Goal: Information Seeking & Learning: Compare options

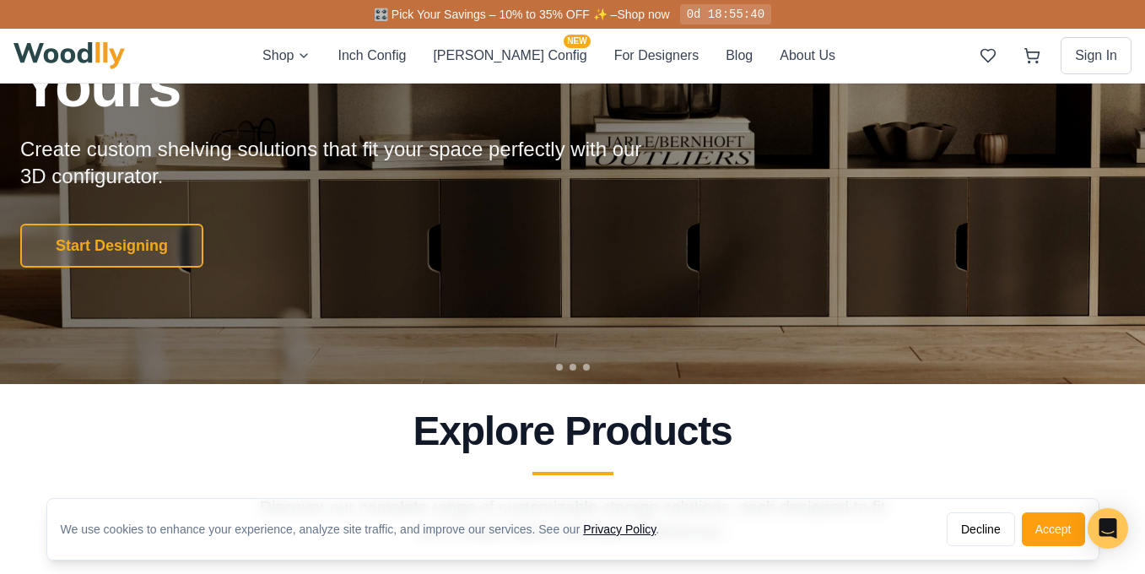
scroll to position [209, 0]
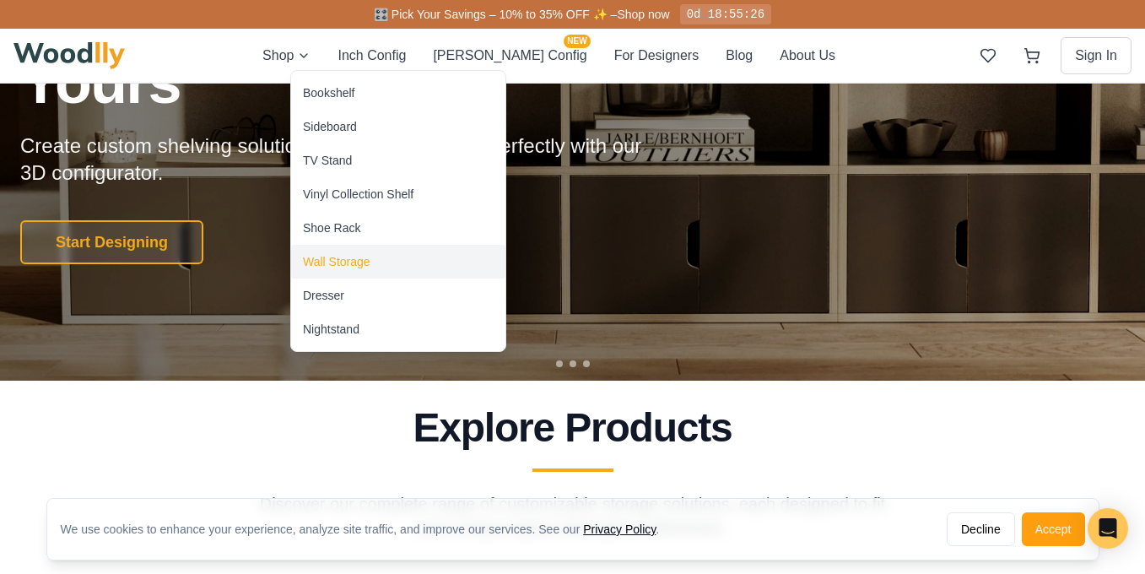
click at [321, 260] on div "Wall Storage" at bounding box center [336, 261] width 67 height 17
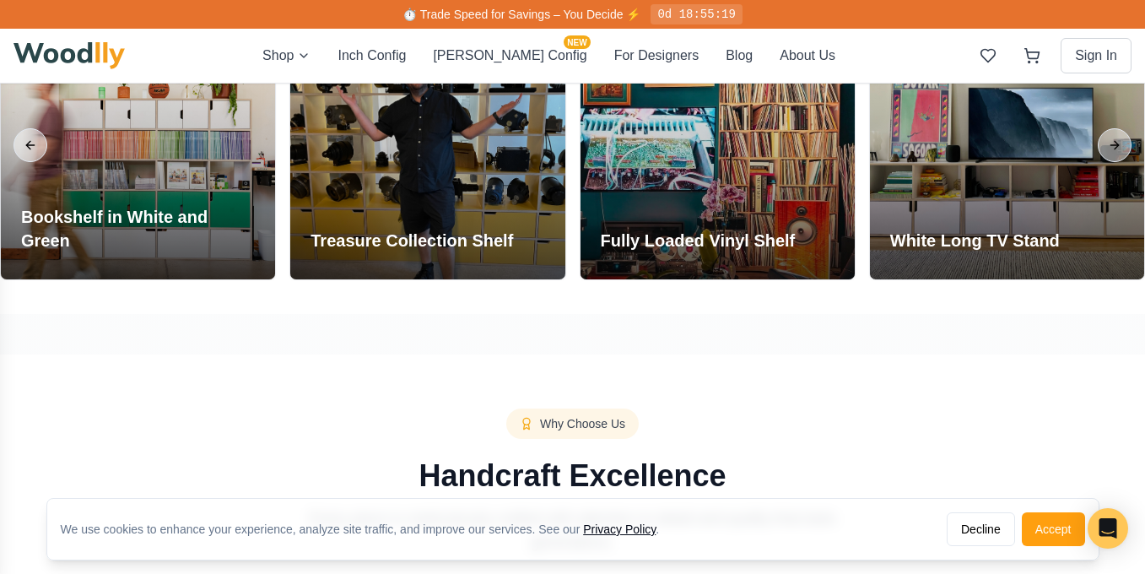
scroll to position [1362, 0]
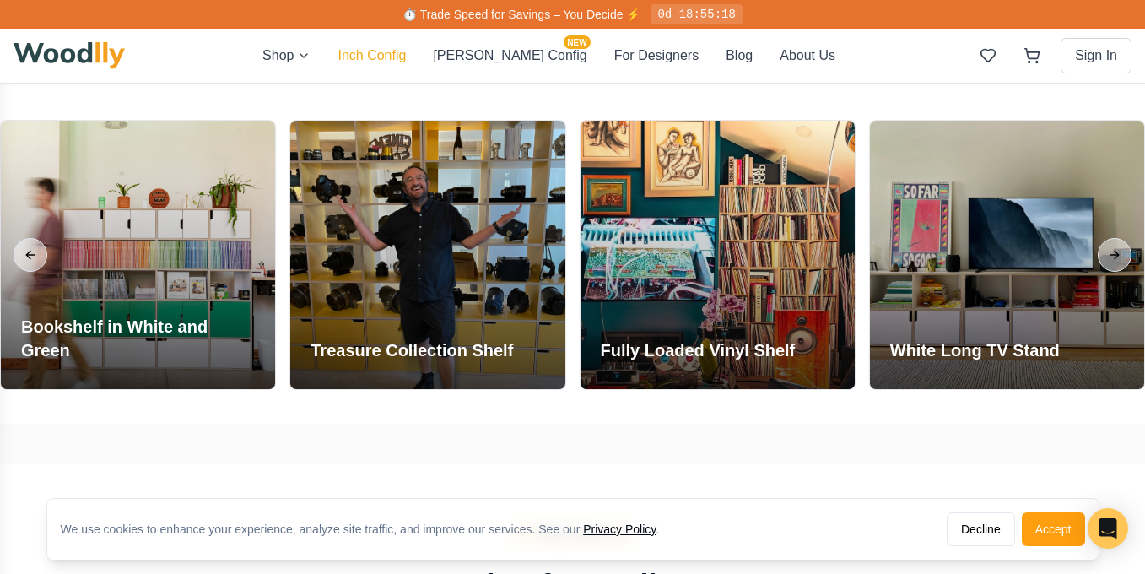
click at [406, 54] on button "Inch Config" at bounding box center [371, 56] width 68 height 20
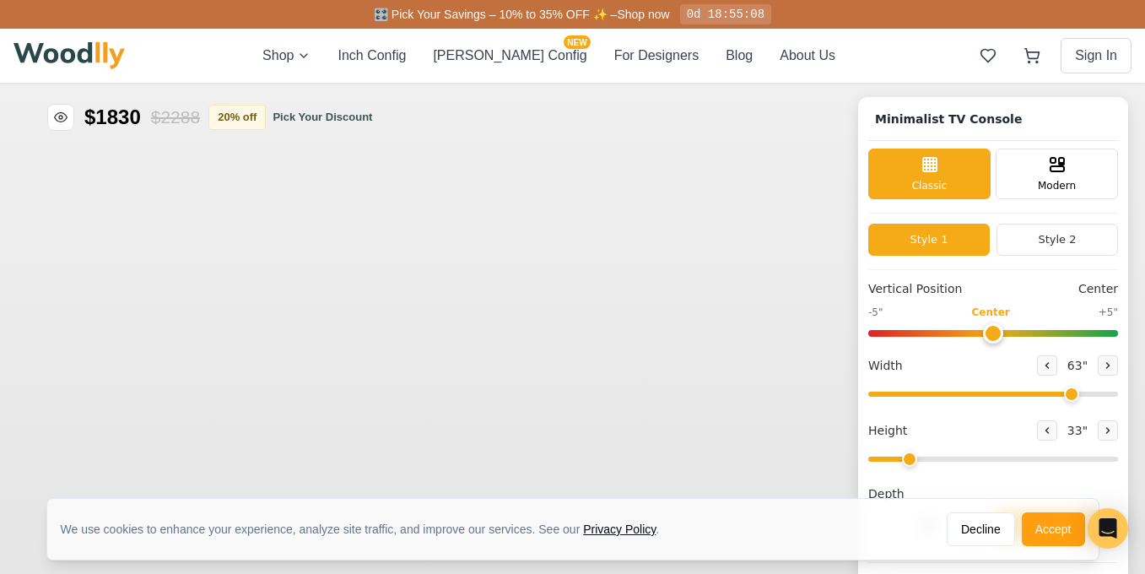
type input "63"
type input "2"
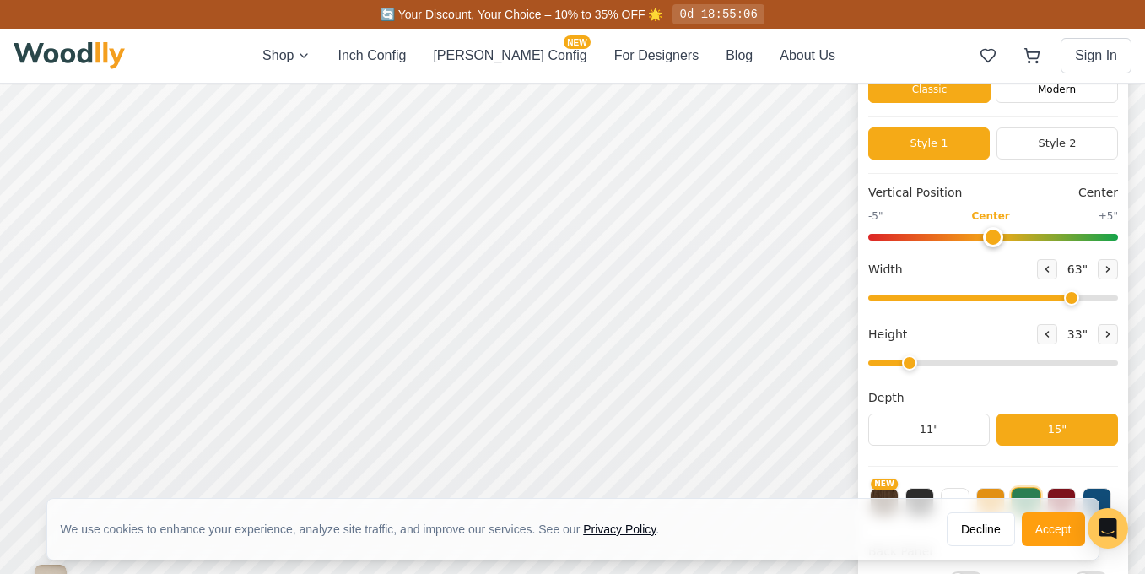
scroll to position [100, 0]
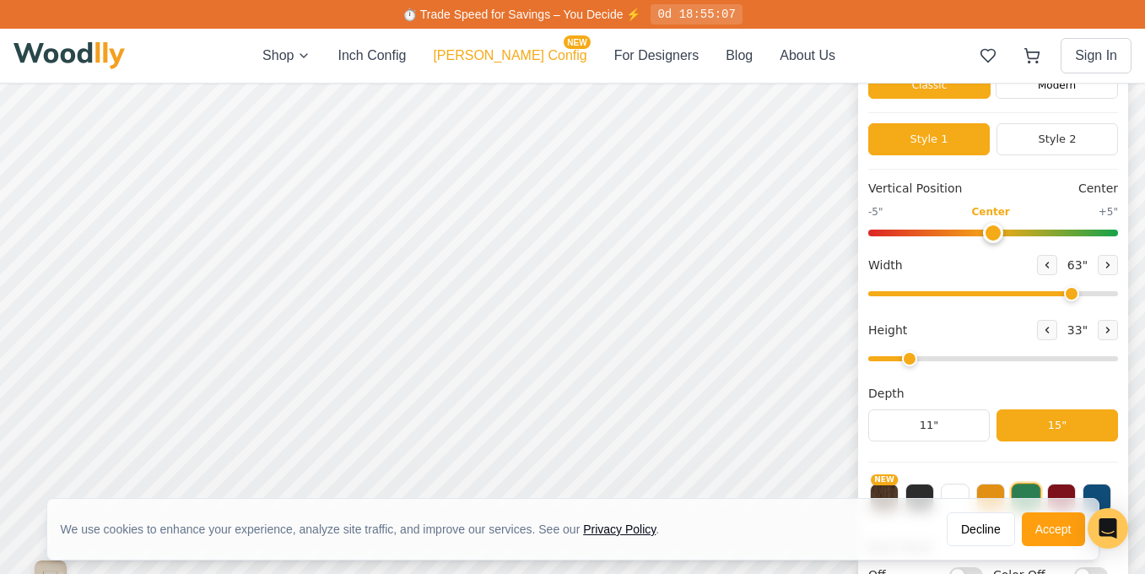
click at [513, 52] on button "[PERSON_NAME] Config NEW" at bounding box center [510, 56] width 154 height 20
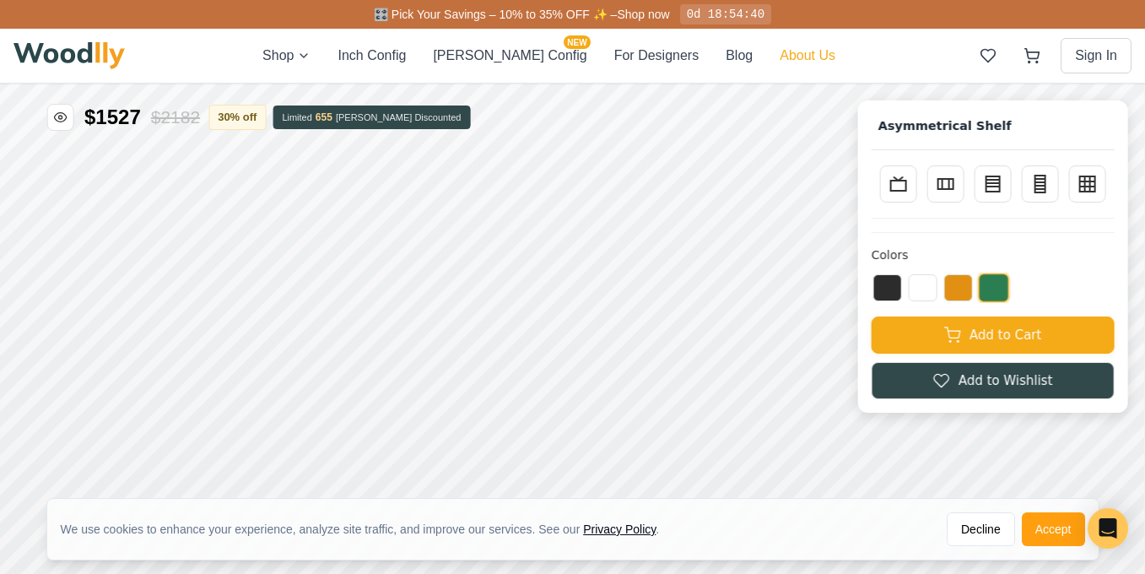
click at [779, 65] on button "About Us" at bounding box center [807, 56] width 56 height 20
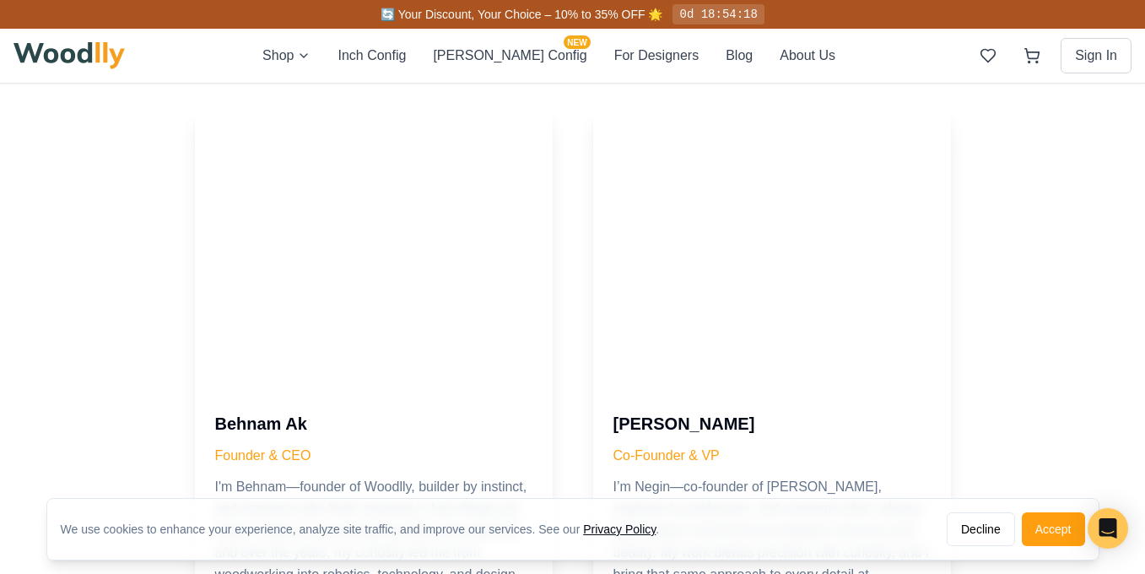
scroll to position [290, 0]
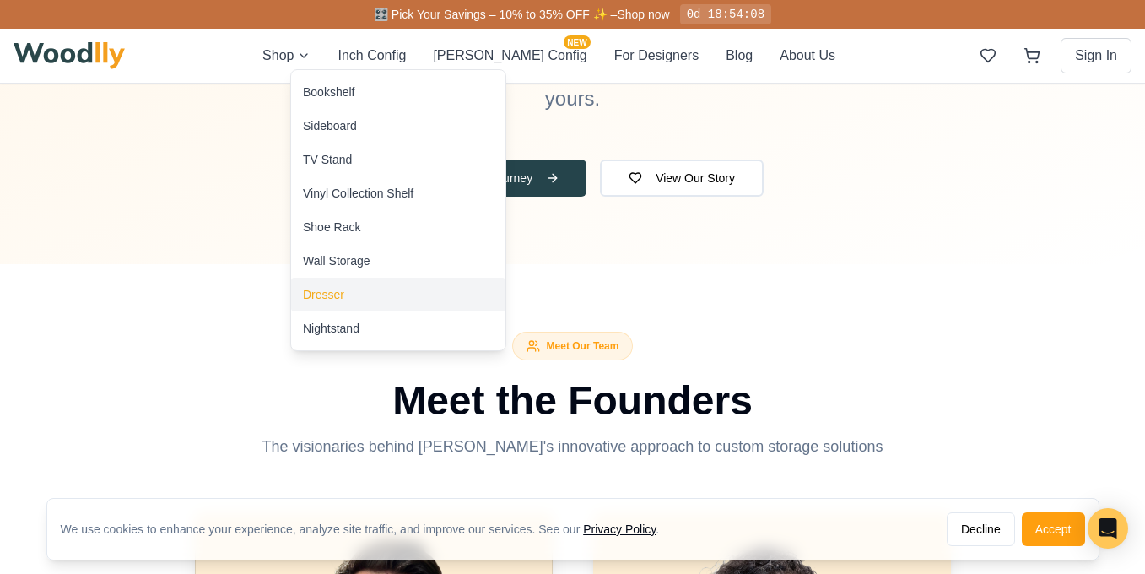
click at [299, 292] on div "Dresser" at bounding box center [398, 294] width 214 height 34
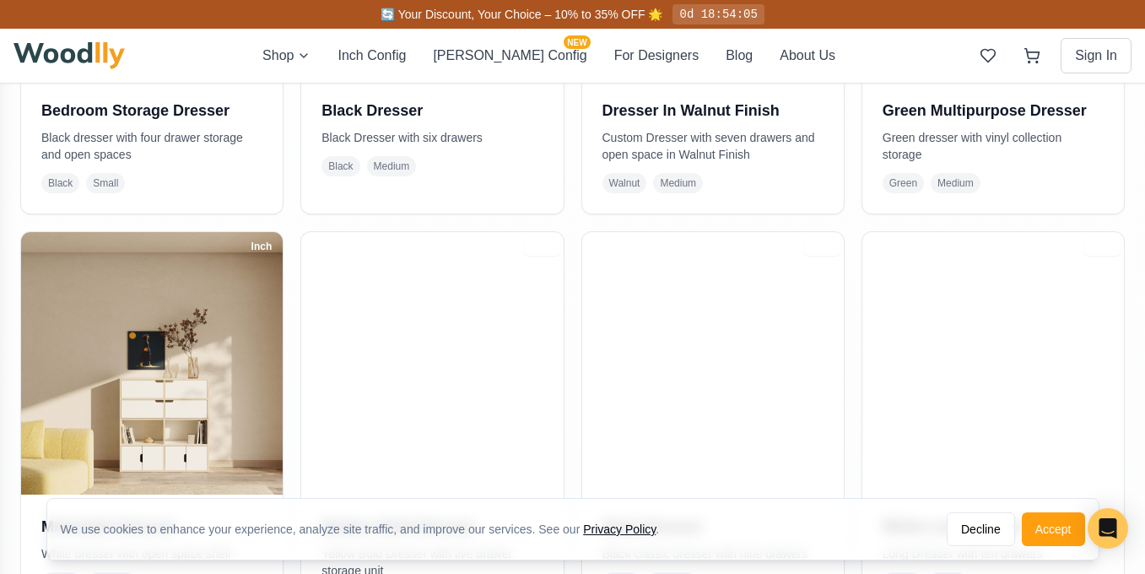
scroll to position [726, 0]
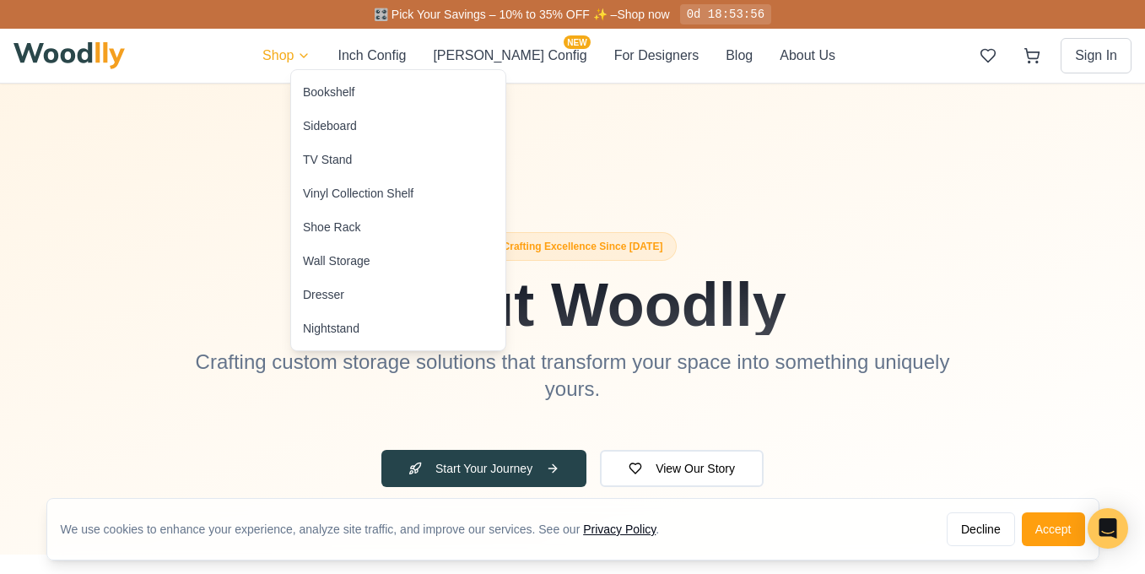
click at [339, 158] on div "TV Stand" at bounding box center [327, 159] width 49 height 17
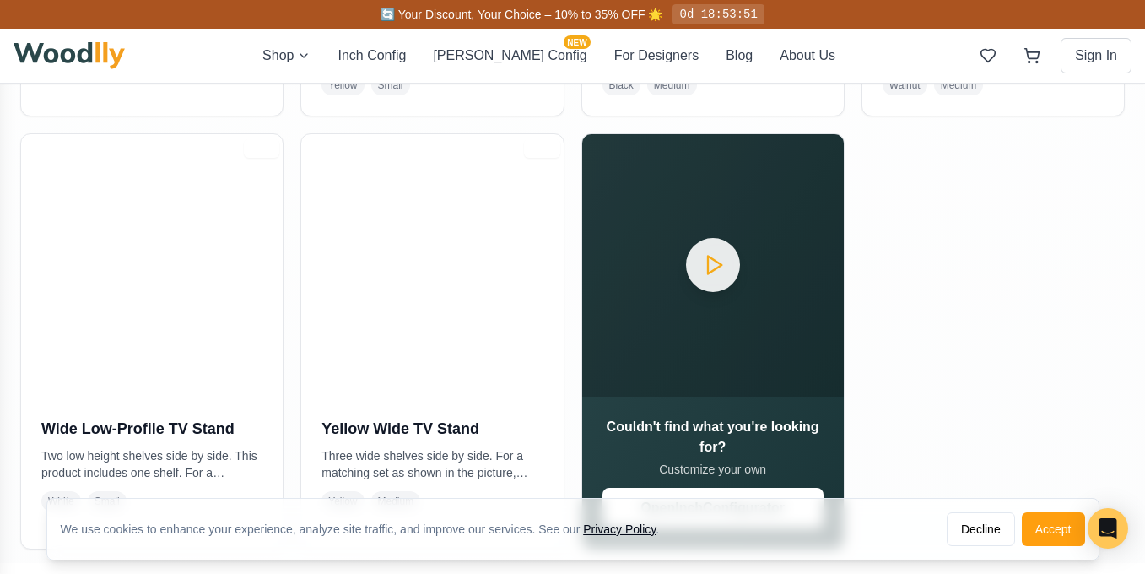
scroll to position [762, 0]
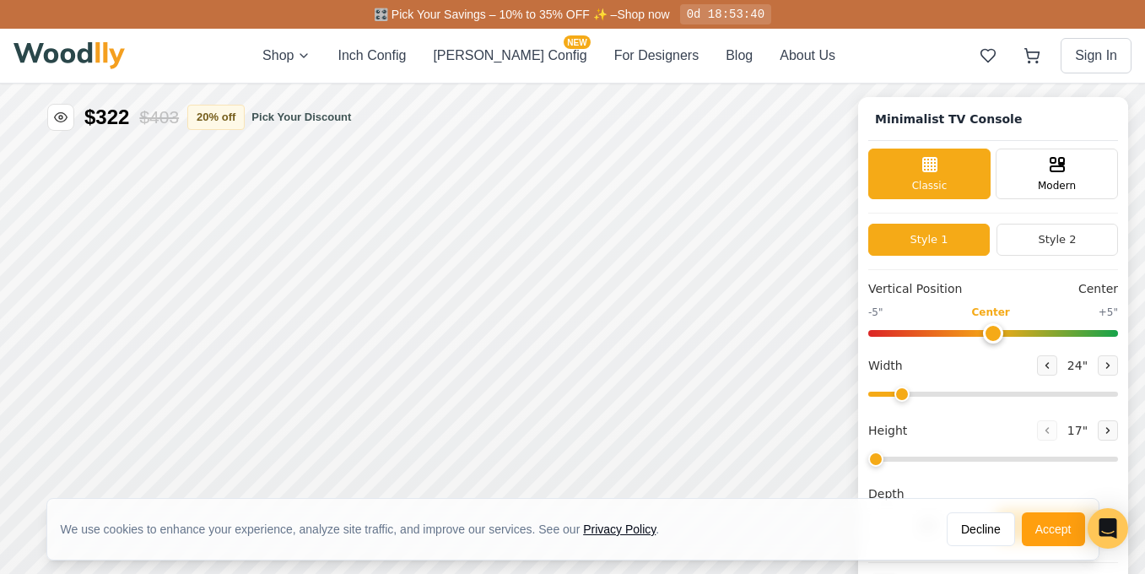
type input "63"
type input "2"
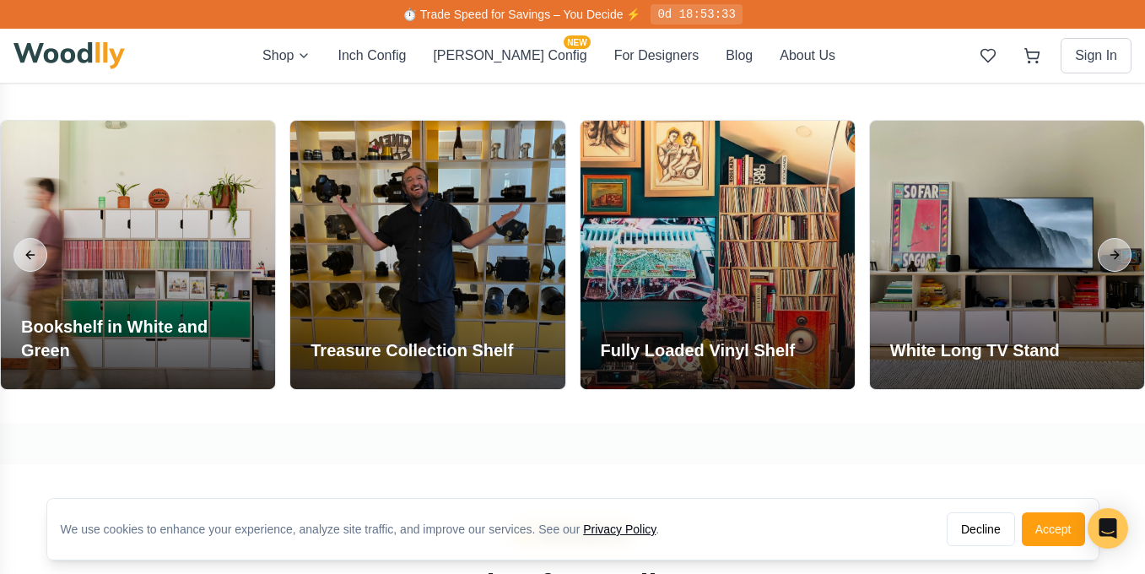
scroll to position [1368, 0]
